Goal: Transaction & Acquisition: Purchase product/service

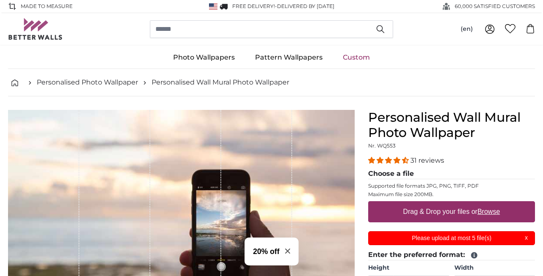
click at [427, 216] on label "Drag & Drop your files or Browse" at bounding box center [451, 211] width 103 height 17
click at [427, 203] on input "Drag & Drop your files or Browse" at bounding box center [451, 202] width 167 height 3
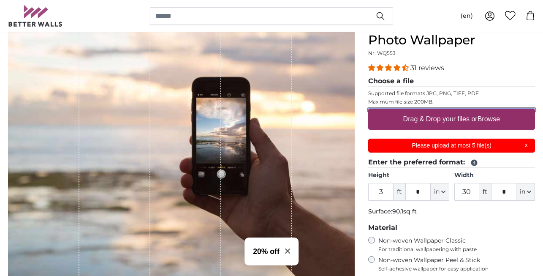
scroll to position [96, 0]
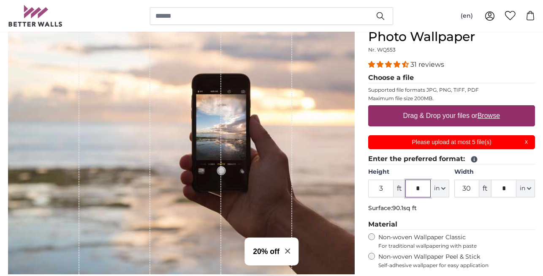
click at [423, 185] on input "*" at bounding box center [417, 188] width 25 height 18
type input "*"
click at [472, 186] on input "30" at bounding box center [466, 188] width 25 height 18
click at [421, 189] on input "*" at bounding box center [417, 188] width 25 height 18
type input "*"
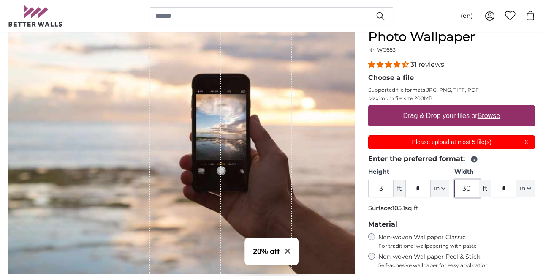
click at [470, 187] on input "30" at bounding box center [466, 188] width 25 height 18
type input "3"
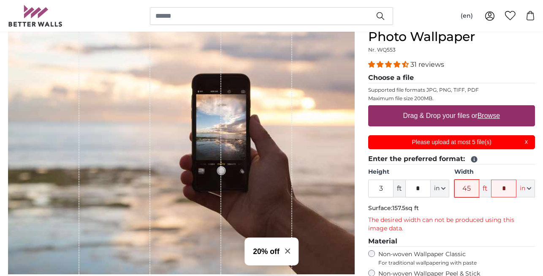
type input "45"
click at [511, 188] on input "*" at bounding box center [503, 188] width 25 height 18
click at [471, 187] on input "45" at bounding box center [466, 188] width 25 height 18
type input "46"
click at [501, 189] on input "text" at bounding box center [503, 188] width 25 height 18
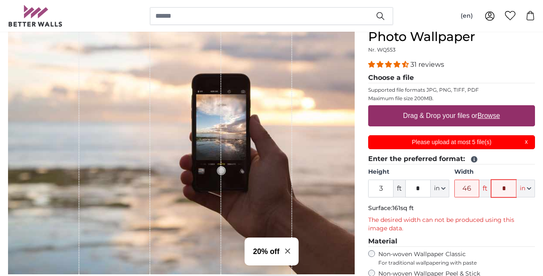
type input "*"
click at [484, 216] on p "The desired width can not be produced using this image data." at bounding box center [451, 224] width 167 height 17
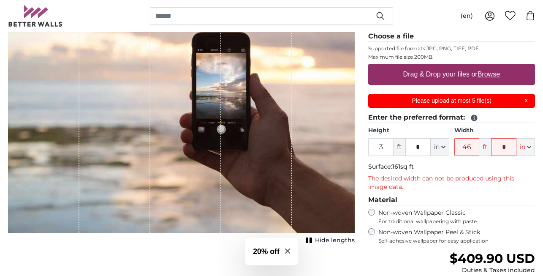
scroll to position [135, 0]
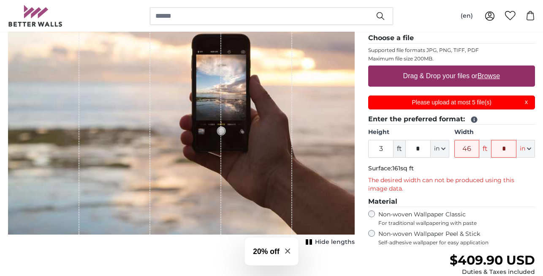
click at [438, 74] on label "Drag & Drop your files or Browse" at bounding box center [451, 76] width 103 height 17
click at [438, 68] on input "Drag & Drop your files or Browse" at bounding box center [451, 66] width 167 height 3
click at [424, 75] on label "Drag & Drop your files or Browse" at bounding box center [451, 76] width 103 height 17
click at [424, 68] on input "Drag & Drop your files or Browse" at bounding box center [451, 66] width 167 height 3
type input "**********"
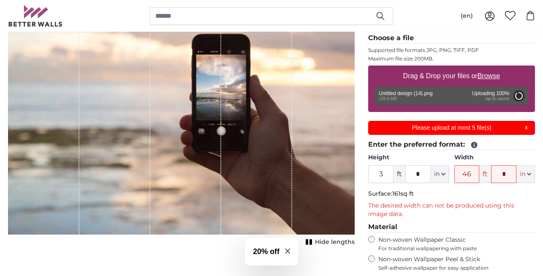
type input "6"
type input "*"
type input "24"
